Goal: Entertainment & Leisure: Consume media (video, audio)

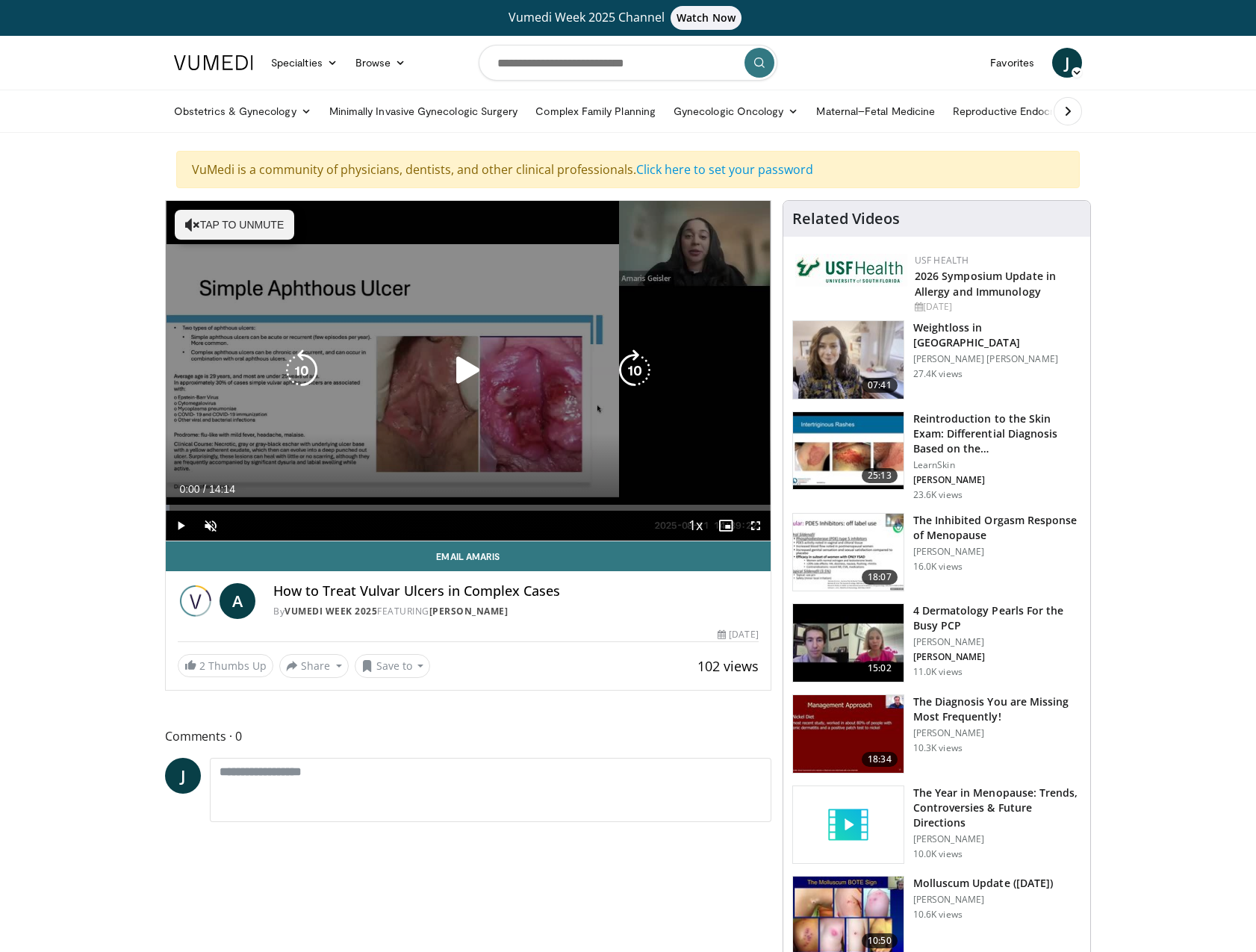
click at [233, 229] on button "Tap to unmute" at bounding box center [235, 225] width 120 height 29
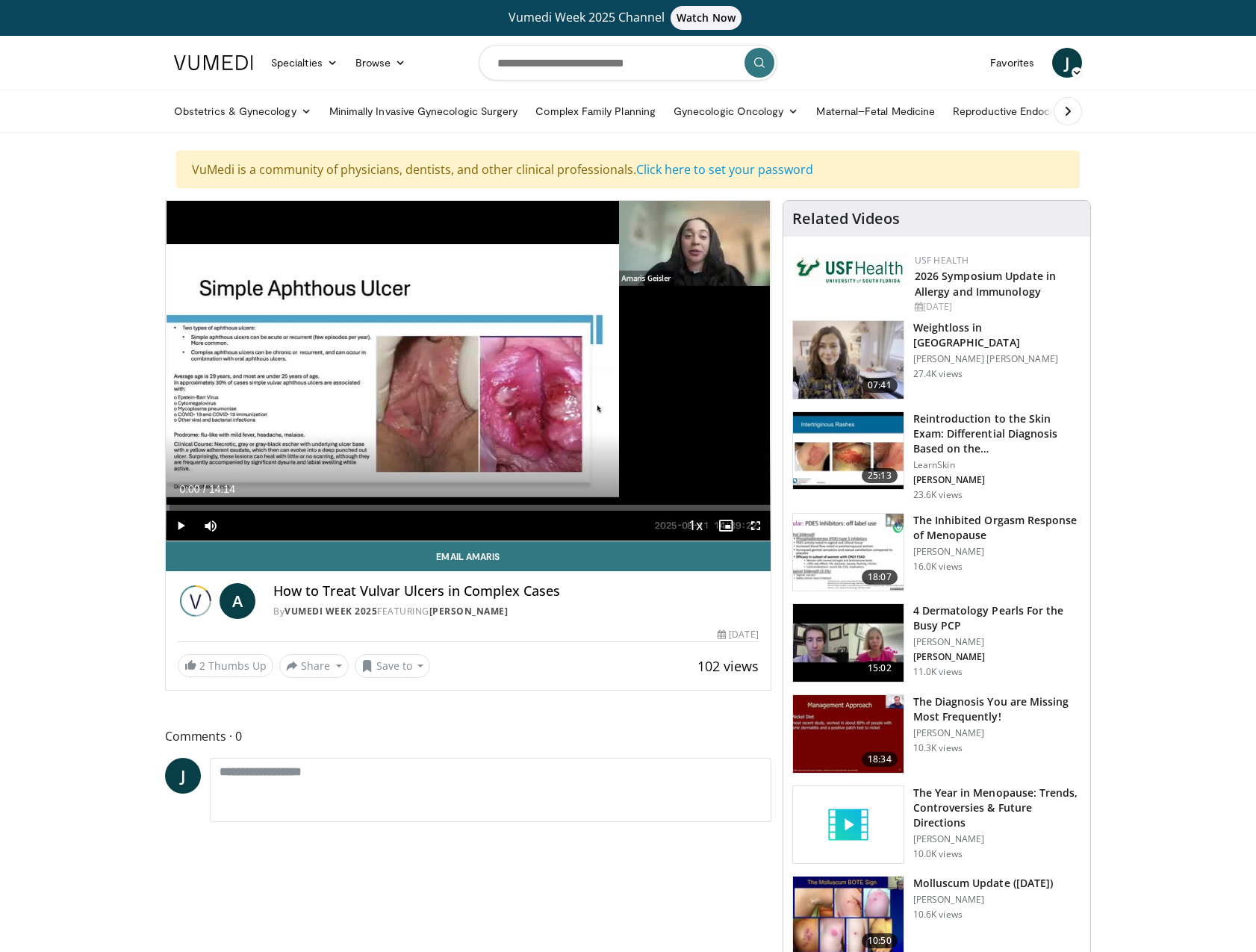
click at [183, 523] on span "Video Player" at bounding box center [180, 525] width 29 height 29
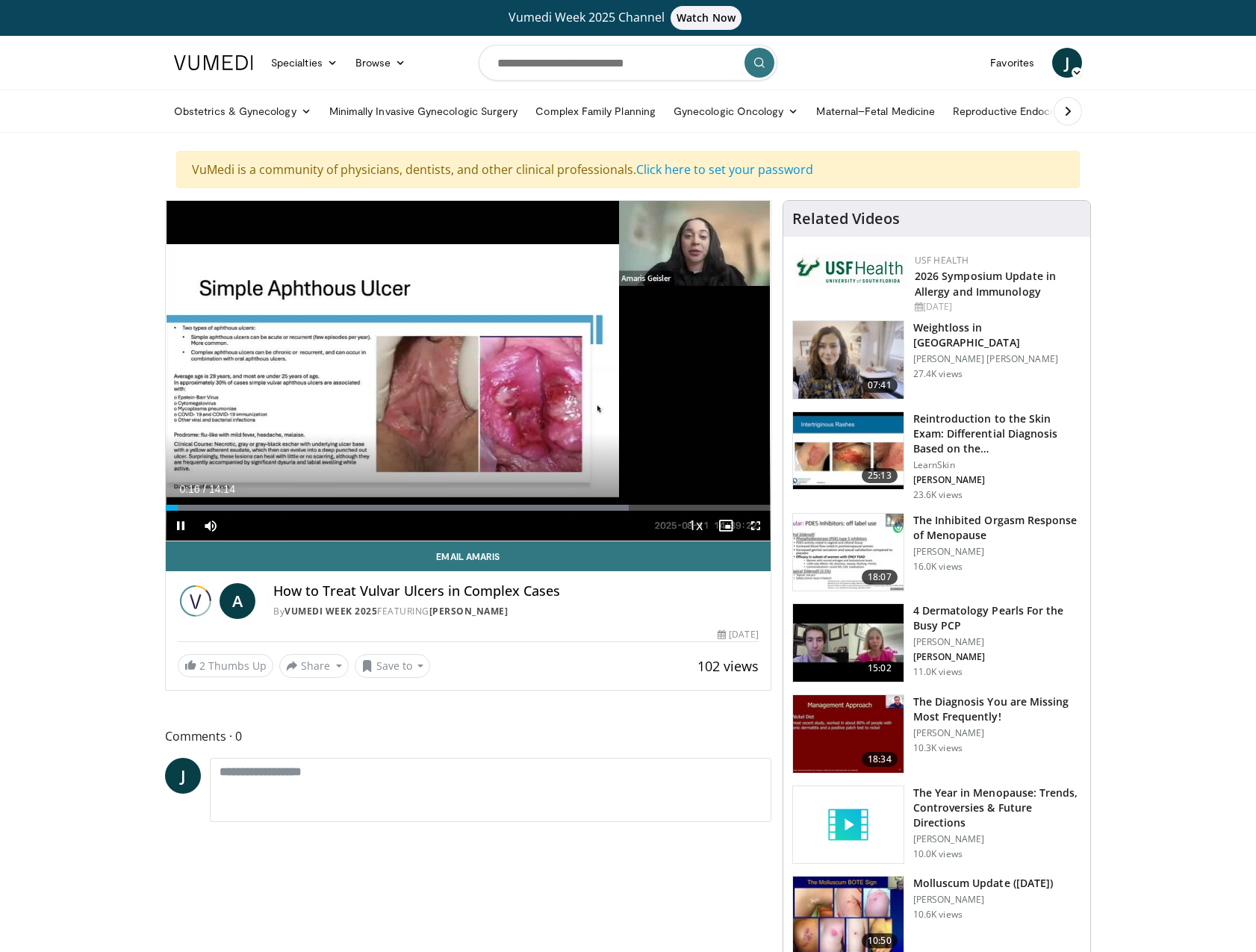
click at [755, 527] on span "Video Player" at bounding box center [755, 525] width 29 height 29
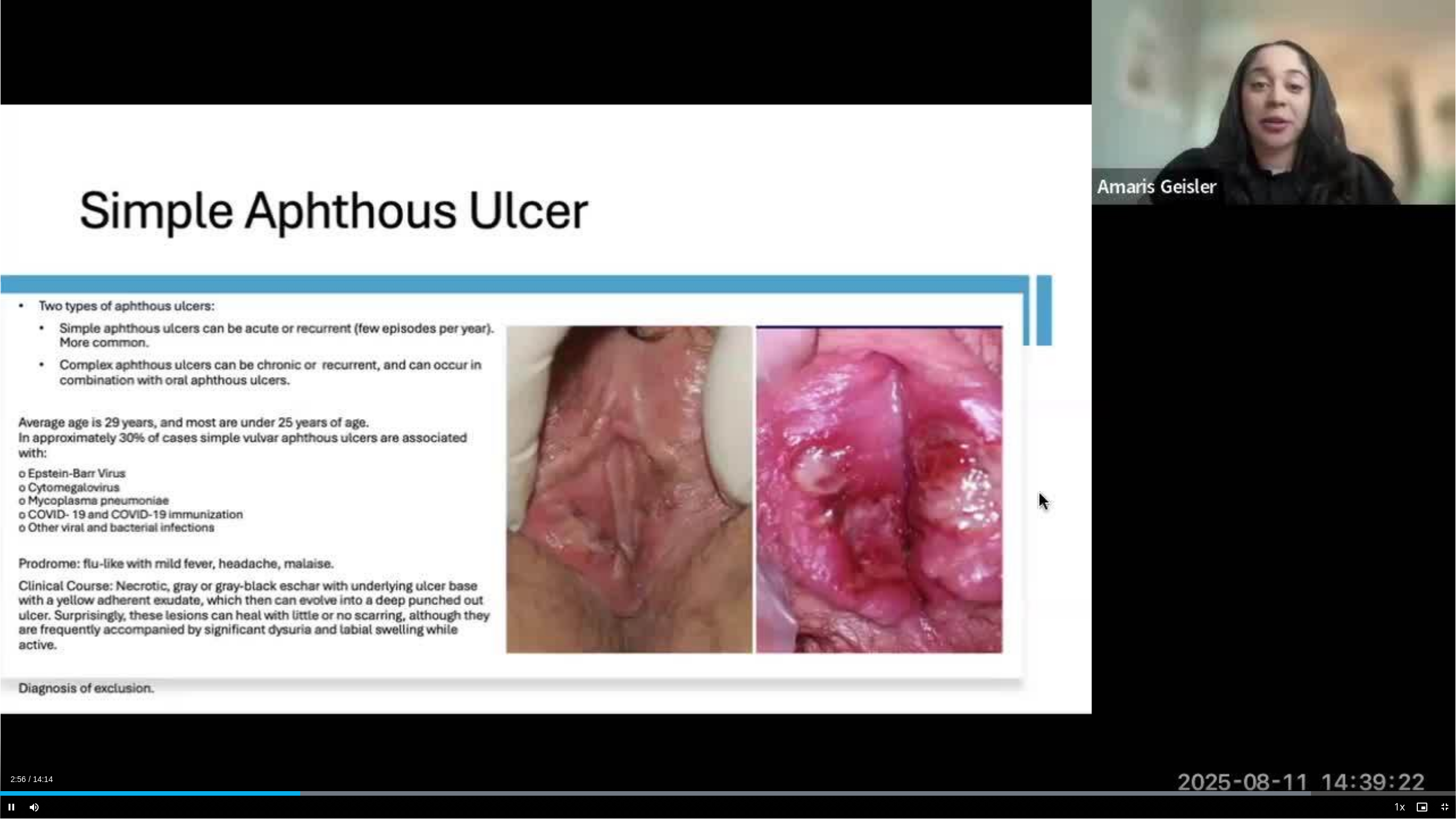
drag, startPoint x: 302, startPoint y: 792, endPoint x: 338, endPoint y: 787, distance: 36.3
click at [338, 725] on video-js "**********" at bounding box center [728, 409] width 1456 height 819
drag, startPoint x: 302, startPoint y: 792, endPoint x: 348, endPoint y: 792, distance: 46.0
click at [348, 725] on div "Progress Bar" at bounding box center [349, 794] width 1 height 4
drag, startPoint x: 347, startPoint y: 789, endPoint x: 418, endPoint y: 790, distance: 71.0
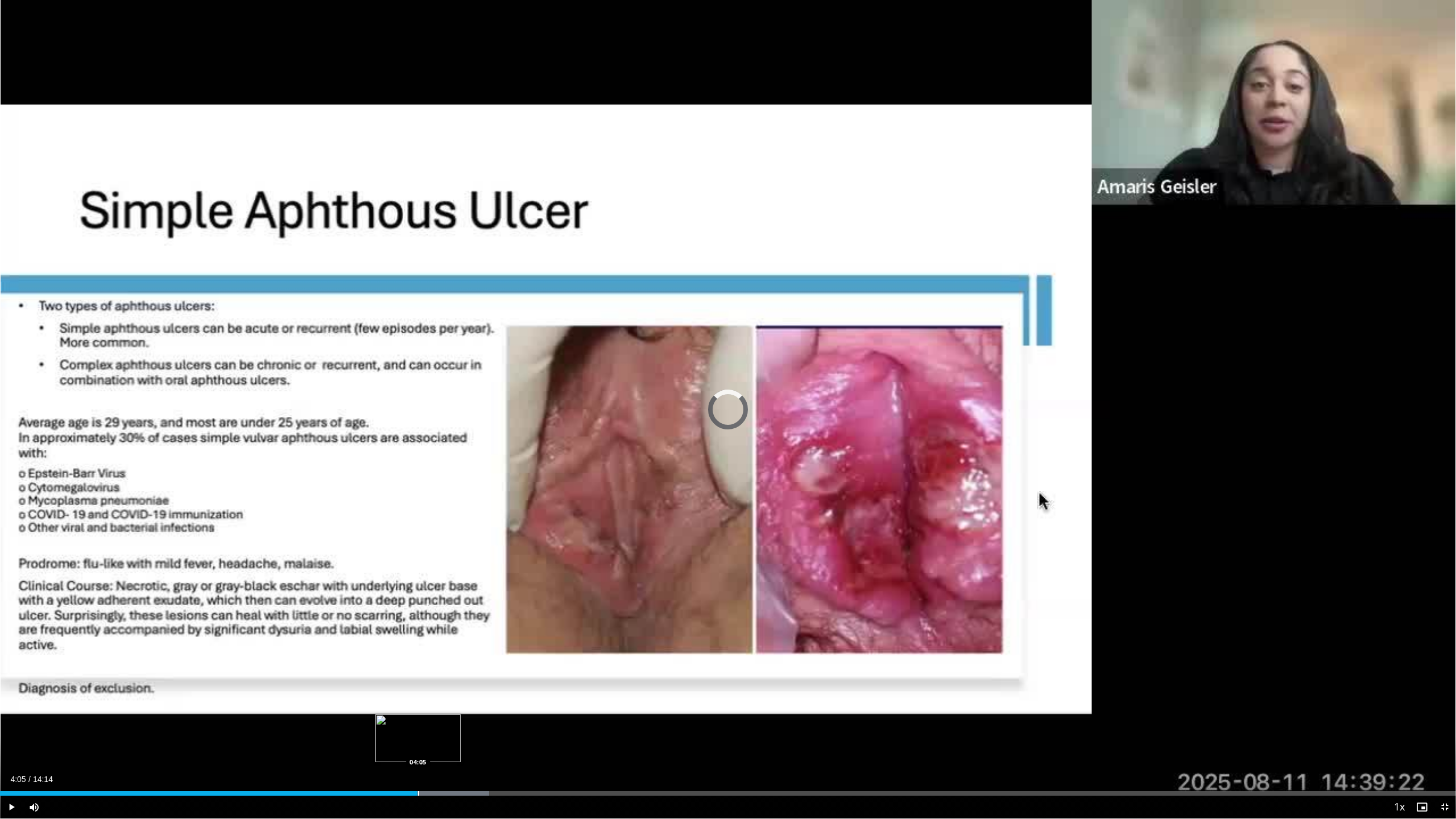
click at [418, 725] on div "Loaded : 33.58% 04:05 04:05" at bounding box center [728, 790] width 1456 height 11
click at [956, 725] on span "Video Player" at bounding box center [1445, 807] width 22 height 22
